Goal: Task Accomplishment & Management: Manage account settings

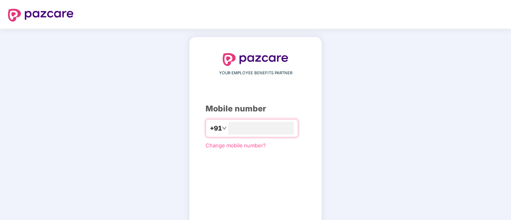
type input "**********"
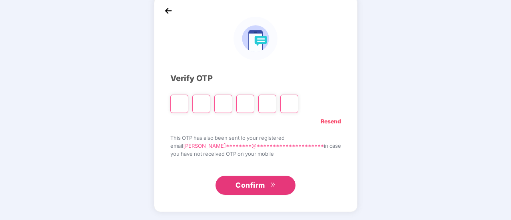
scroll to position [40, 0]
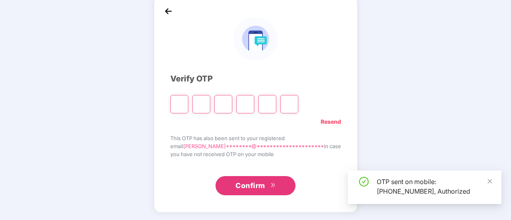
click at [188, 105] on input "Please enter verification code. Digit 1" at bounding box center [179, 104] width 18 height 18
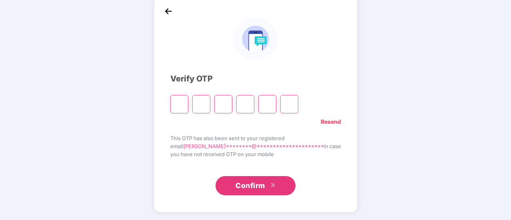
type input "*"
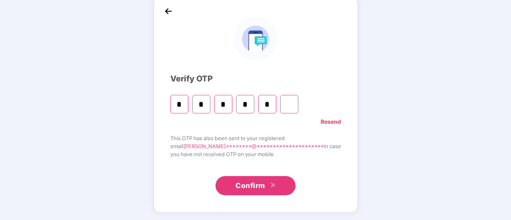
type input "*"
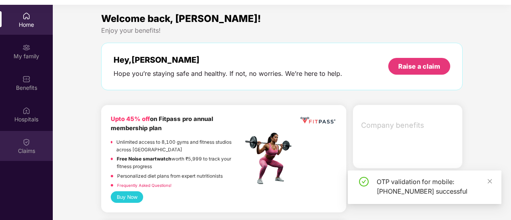
click at [32, 152] on div "Claims" at bounding box center [26, 151] width 53 height 8
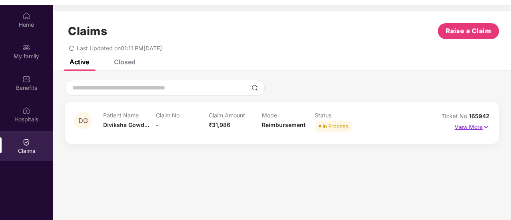
click at [472, 127] on p "View More" at bounding box center [471, 126] width 35 height 11
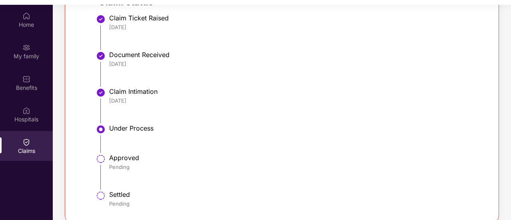
scroll to position [228, 0]
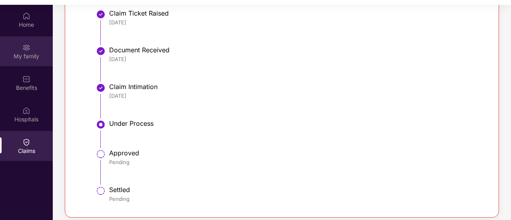
click at [20, 52] on div "My family" at bounding box center [26, 56] width 53 height 8
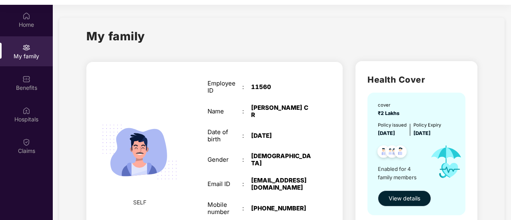
click at [402, 199] on span "View details" at bounding box center [404, 198] width 32 height 9
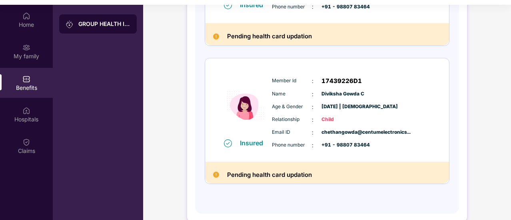
scroll to position [441, 0]
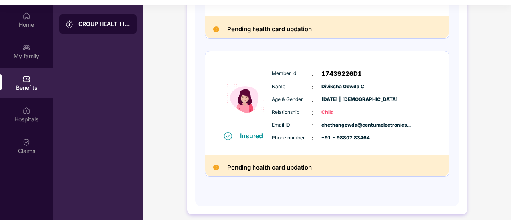
click at [213, 28] on img at bounding box center [216, 29] width 6 height 6
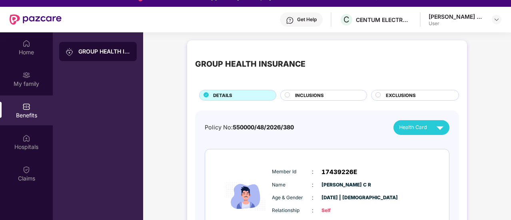
scroll to position [0, 0]
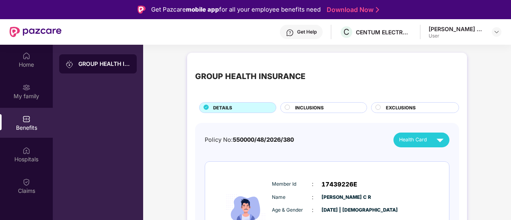
click at [412, 140] on span "Health Card" at bounding box center [413, 140] width 28 height 8
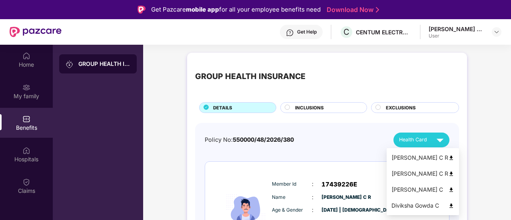
click at [282, 140] on span "550000/48/2026/380" at bounding box center [263, 139] width 61 height 7
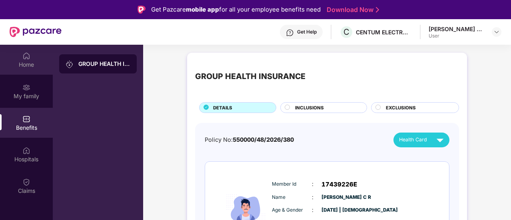
click at [22, 62] on div "Home" at bounding box center [26, 65] width 53 height 8
